Goal: Register for event/course

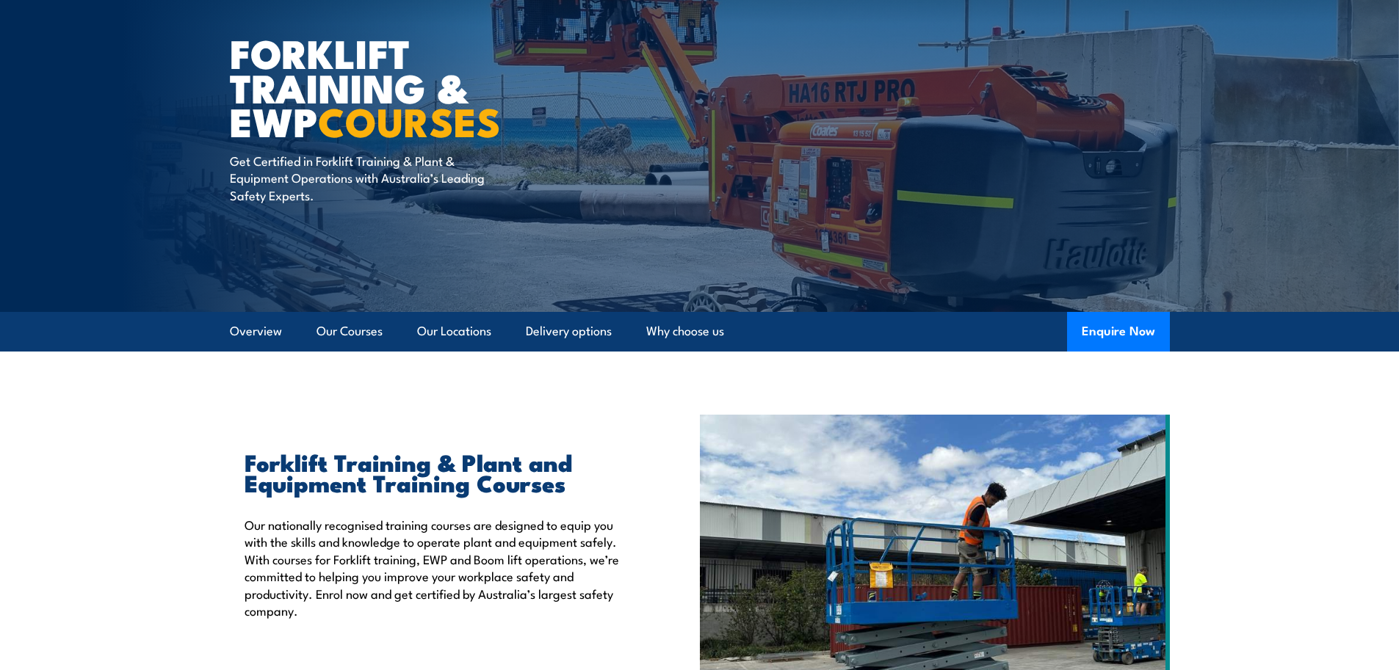
scroll to position [73, 0]
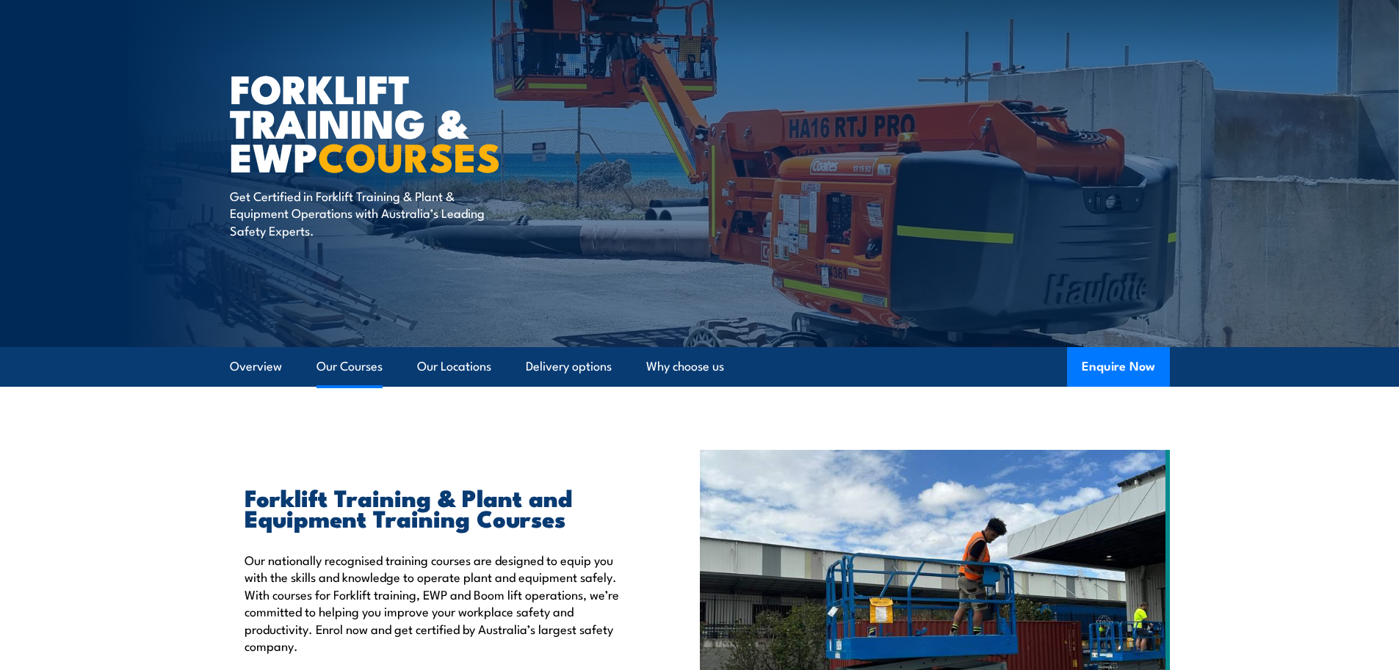
click at [344, 366] on link "Our Courses" at bounding box center [349, 366] width 66 height 39
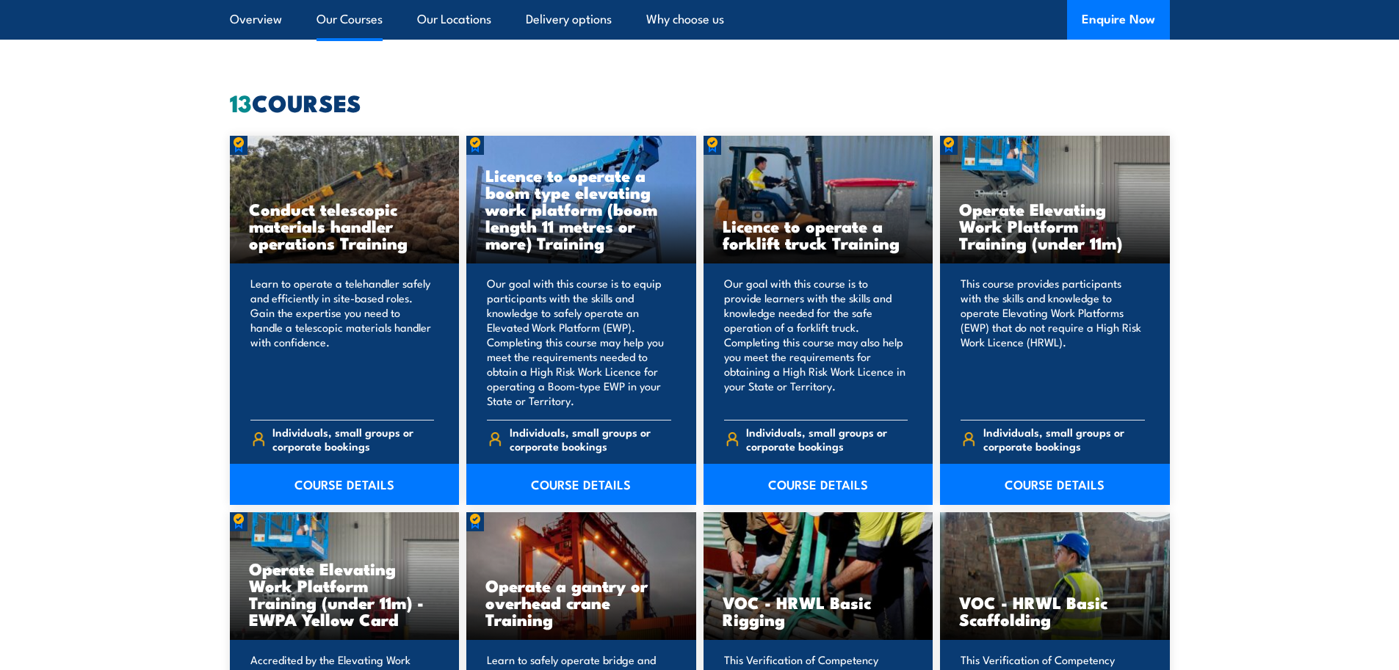
scroll to position [1114, 0]
click at [806, 477] on link "COURSE DETAILS" at bounding box center [818, 483] width 230 height 41
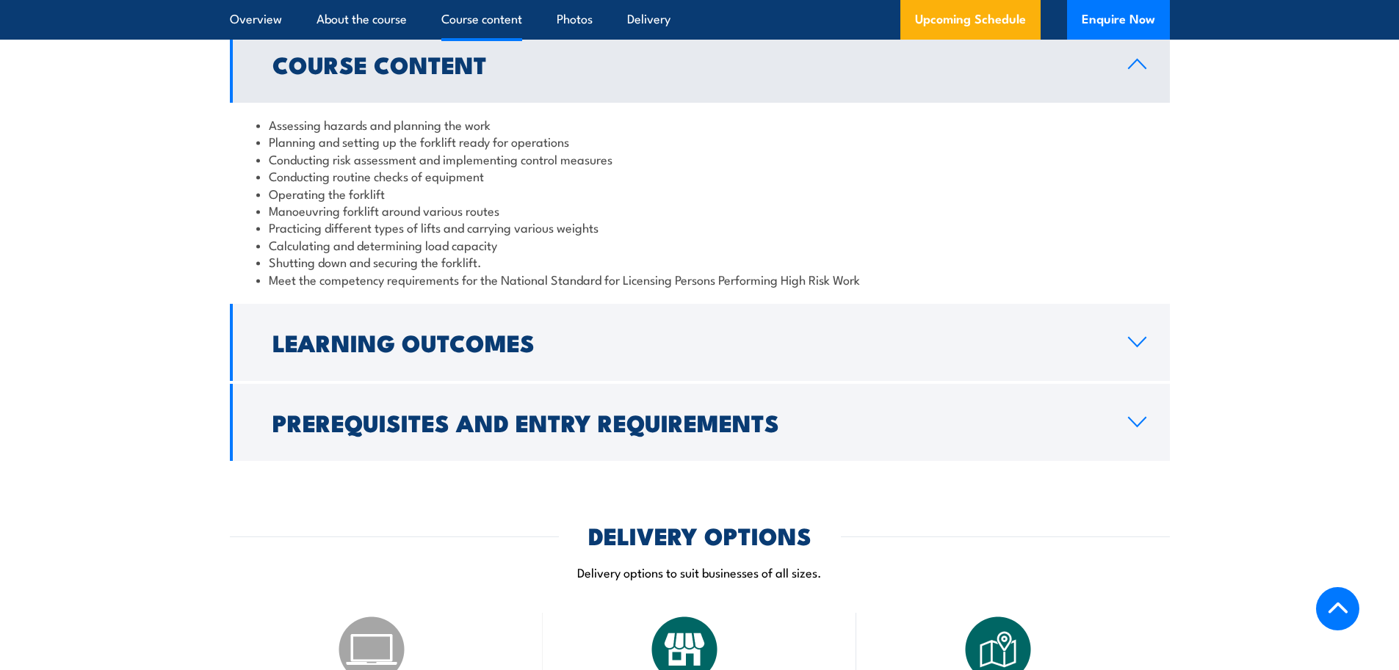
scroll to position [1395, 0]
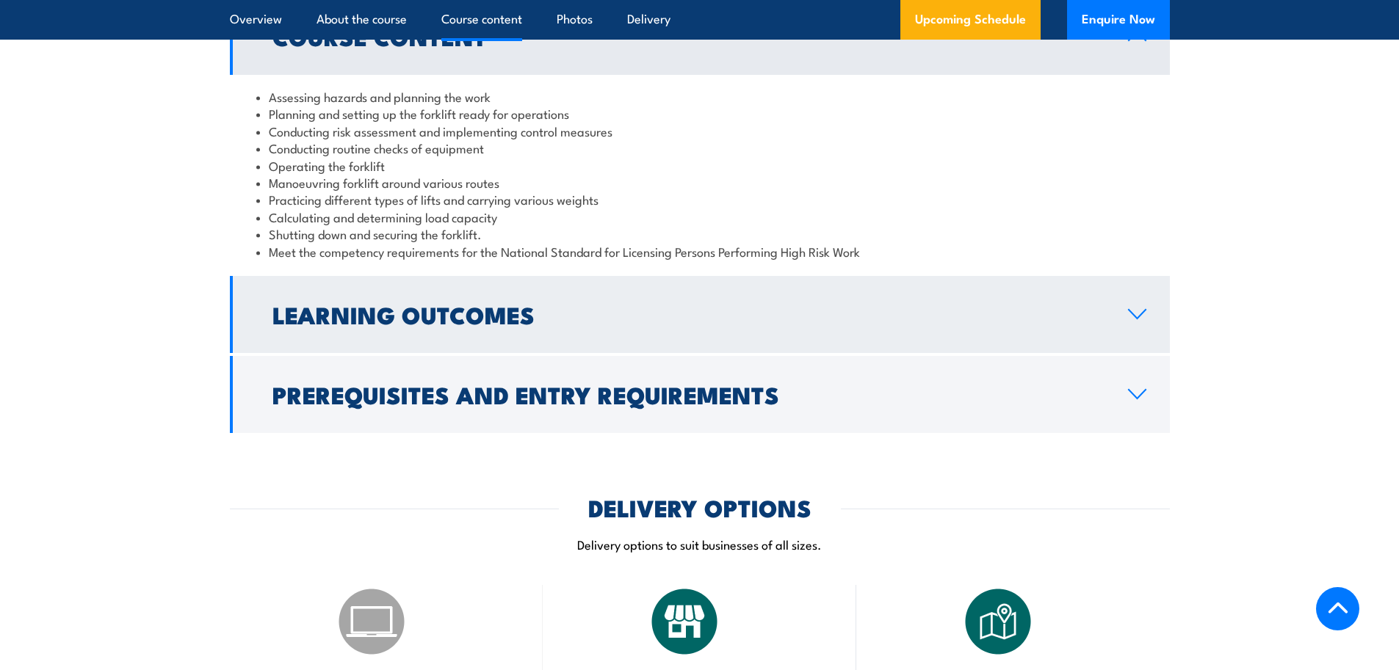
click at [366, 308] on h2 "Learning Outcomes" at bounding box center [688, 314] width 832 height 21
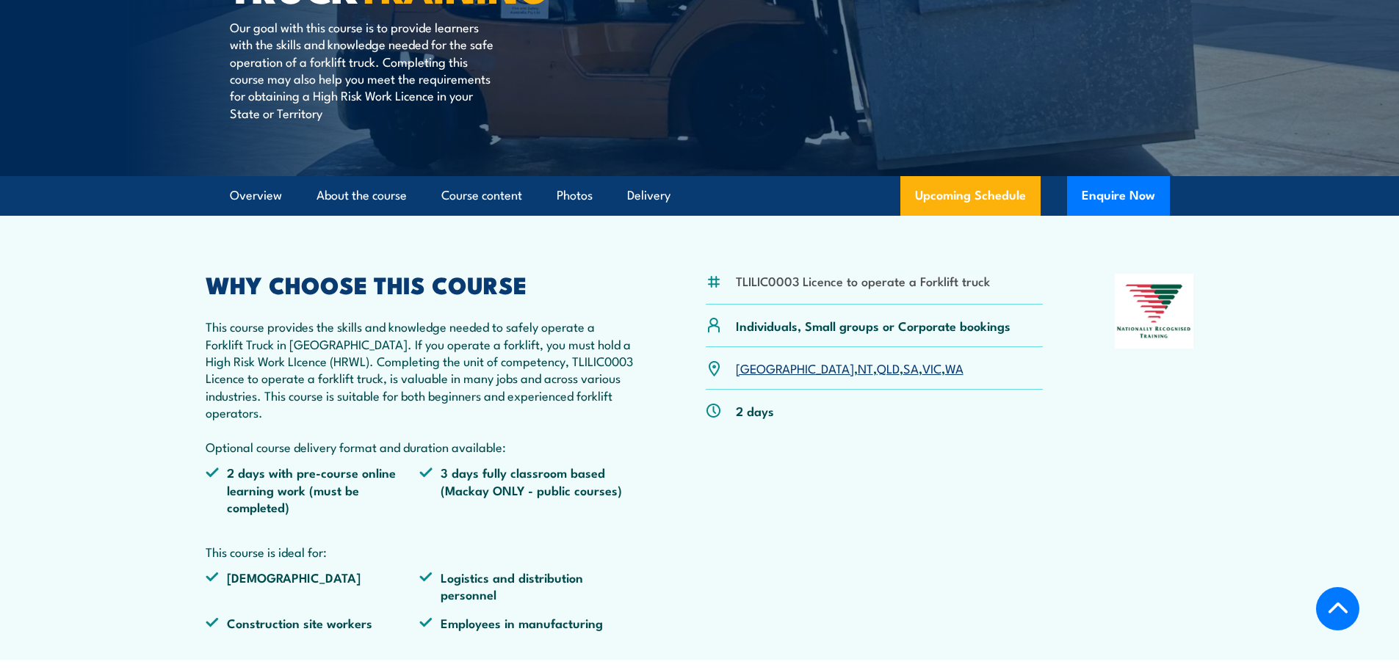
scroll to position [294, 0]
click at [562, 363] on p "This course provides the skills and knowledge needed to safely operate a Forkli…" at bounding box center [420, 387] width 429 height 137
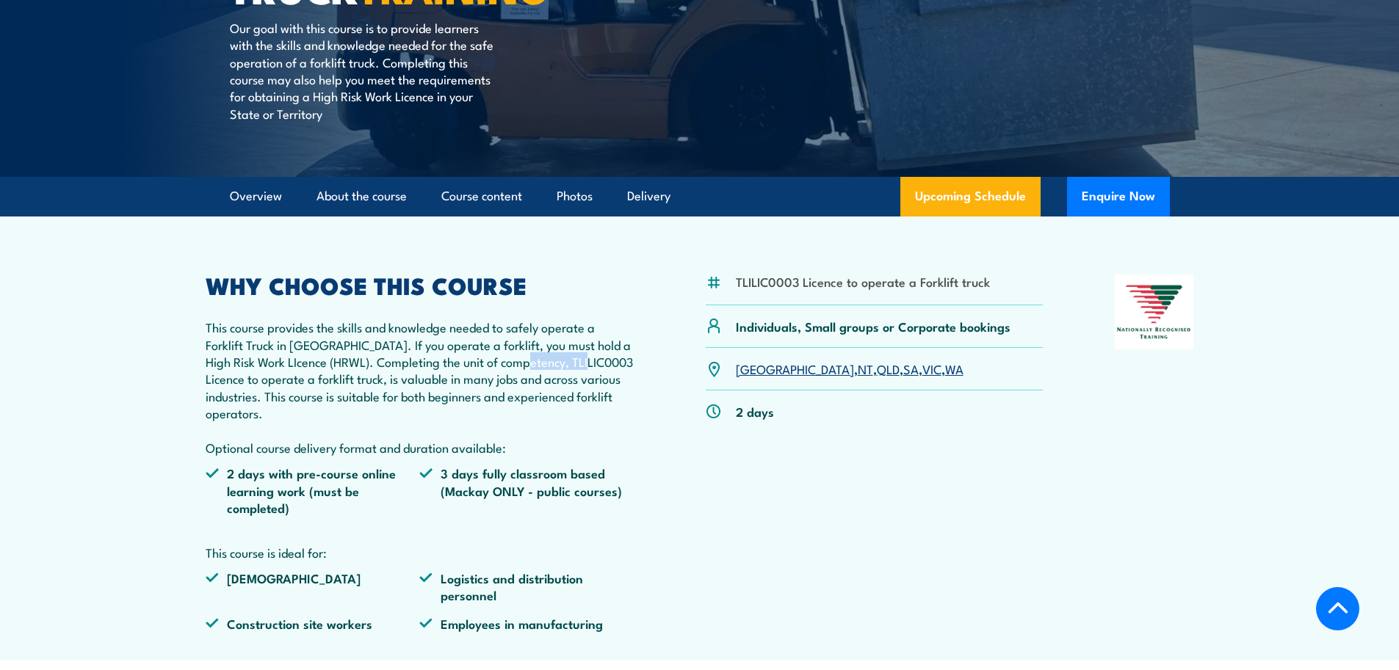
click at [562, 363] on p "This course provides the skills and knowledge needed to safely operate a Forkli…" at bounding box center [420, 387] width 429 height 137
copy p "TLILIC0003"
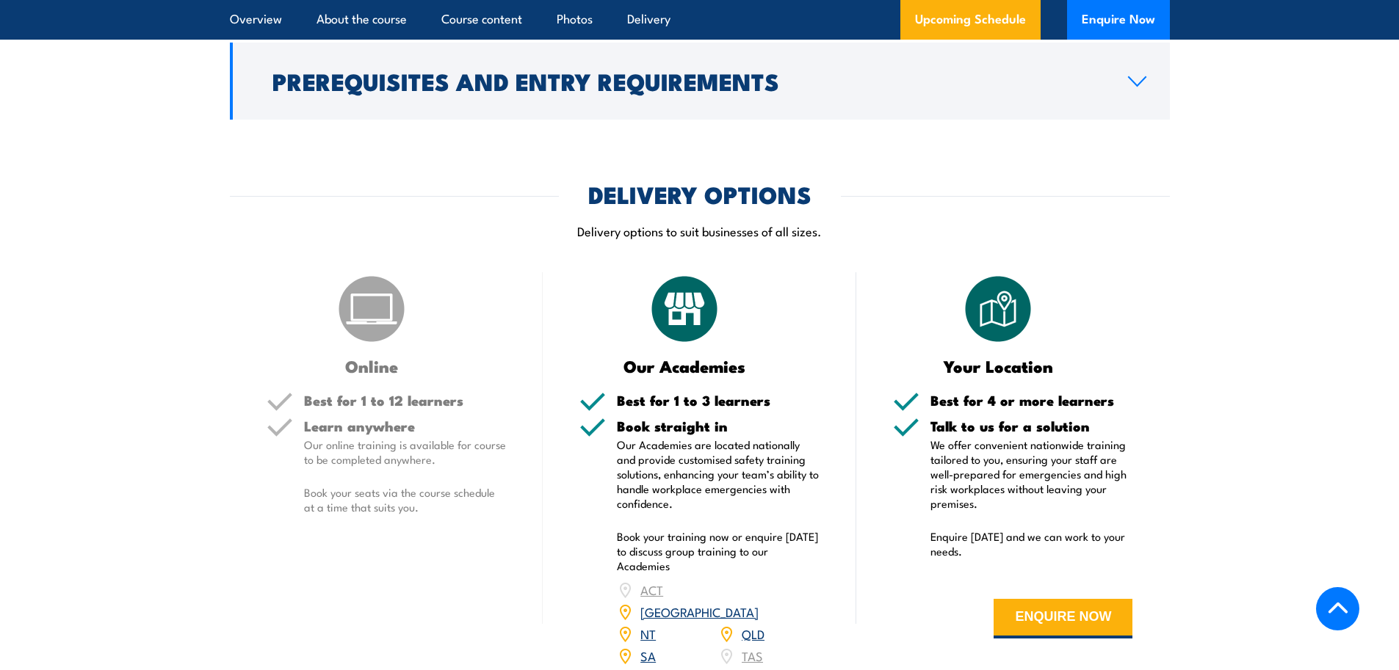
scroll to position [1689, 0]
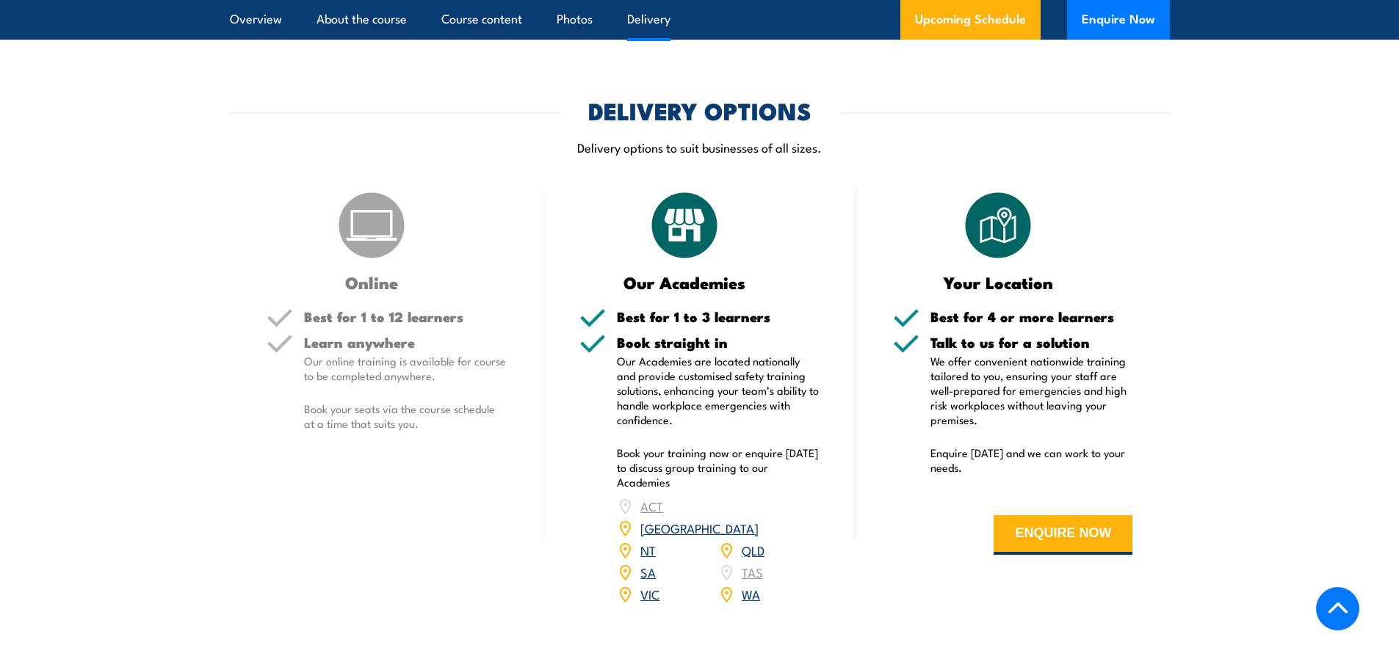
click at [358, 421] on p "Book your seats via the course schedule at a time that suits you." at bounding box center [405, 416] width 203 height 29
click at [408, 229] on div "Online" at bounding box center [387, 240] width 240 height 102
click at [656, 585] on link "VIC" at bounding box center [649, 594] width 19 height 18
